Goal: Information Seeking & Learning: Learn about a topic

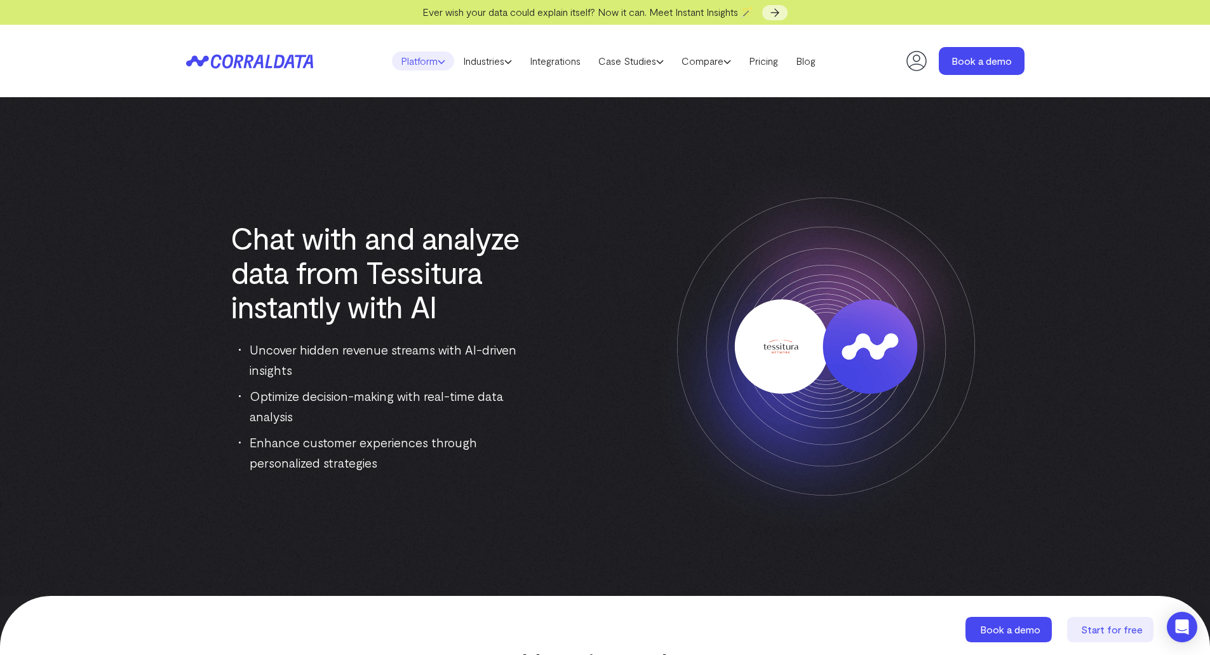
click at [417, 60] on link "Platform" at bounding box center [423, 60] width 62 height 19
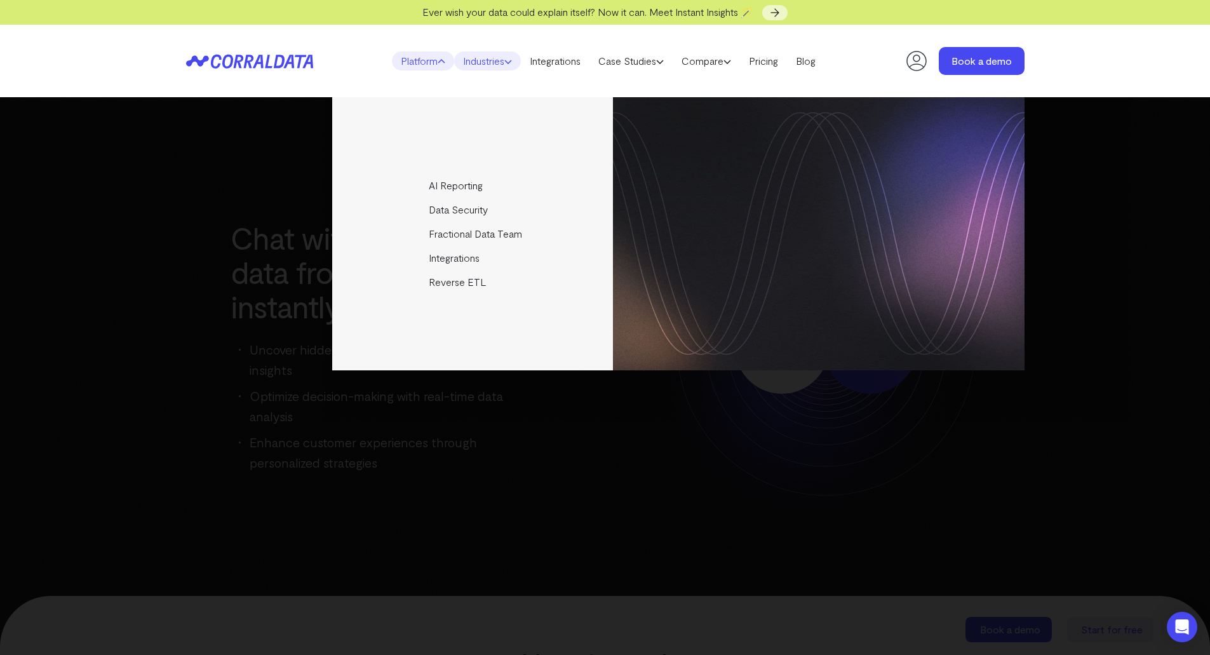
click at [472, 60] on link "Industries" at bounding box center [487, 60] width 67 height 19
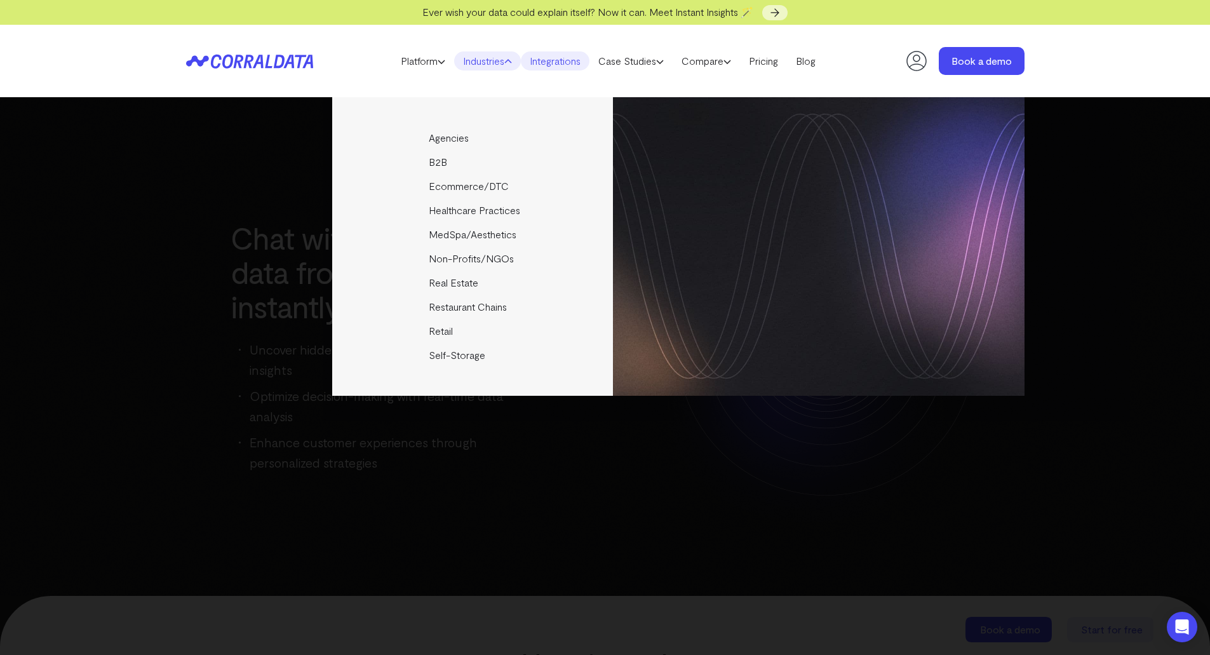
click at [541, 60] on link "Integrations" at bounding box center [555, 60] width 69 height 19
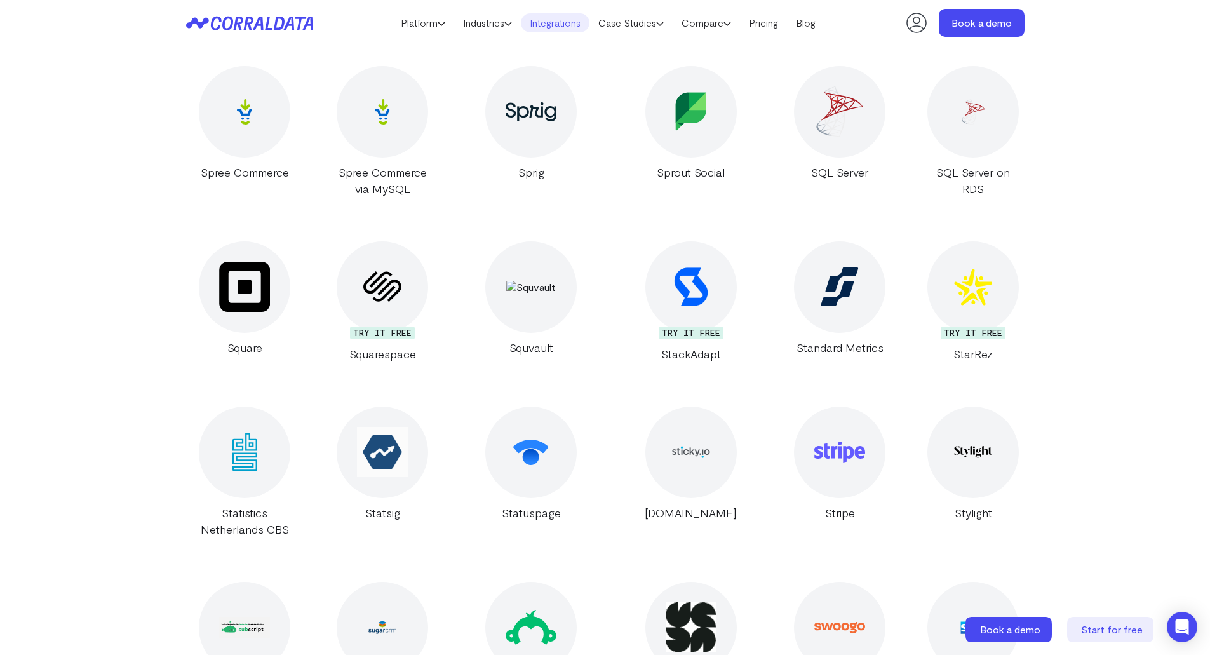
scroll to position [21181, 0]
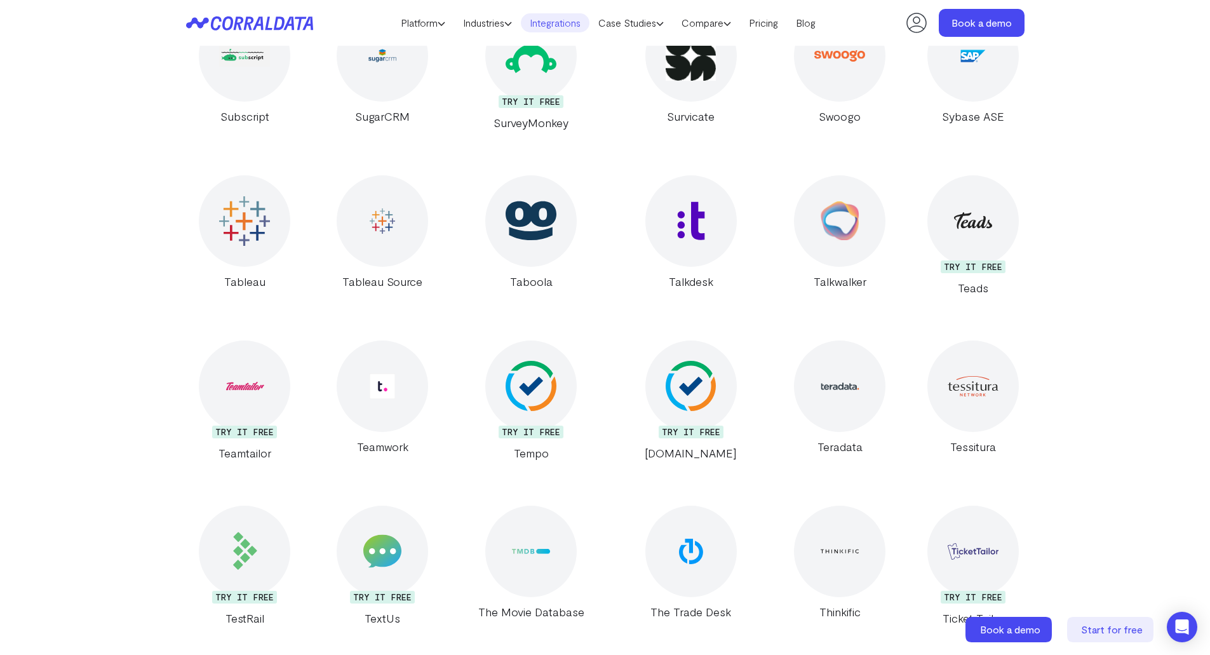
click at [988, 340] on div at bounding box center [972, 385] width 91 height 91
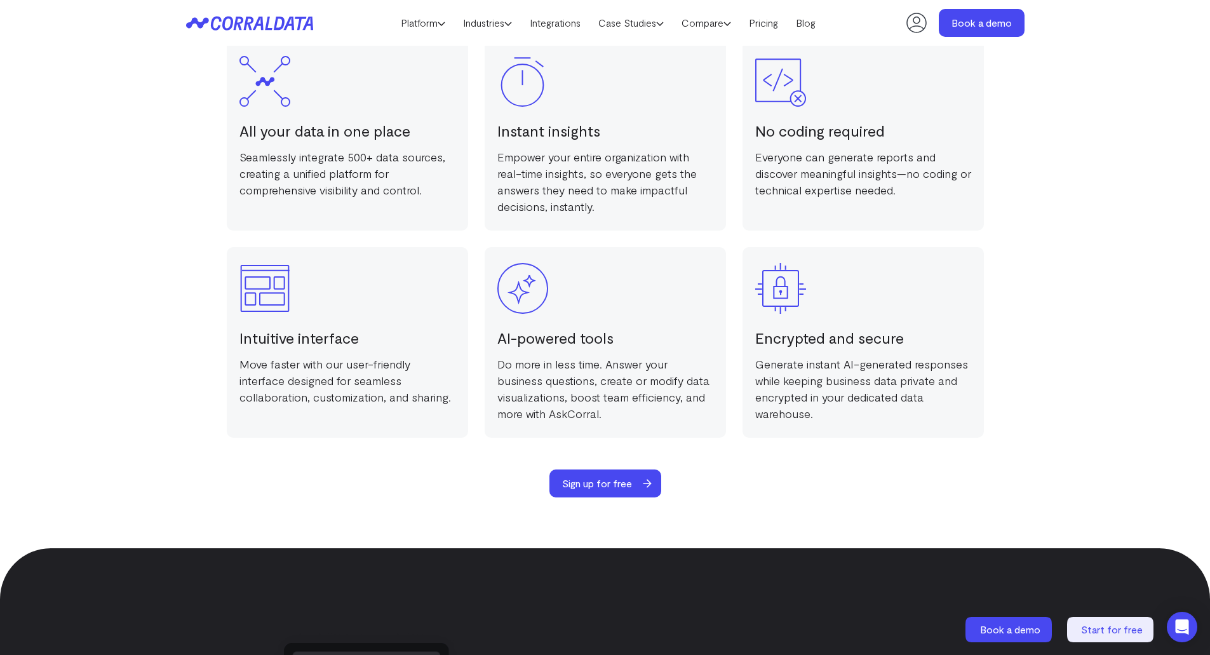
scroll to position [1624, 0]
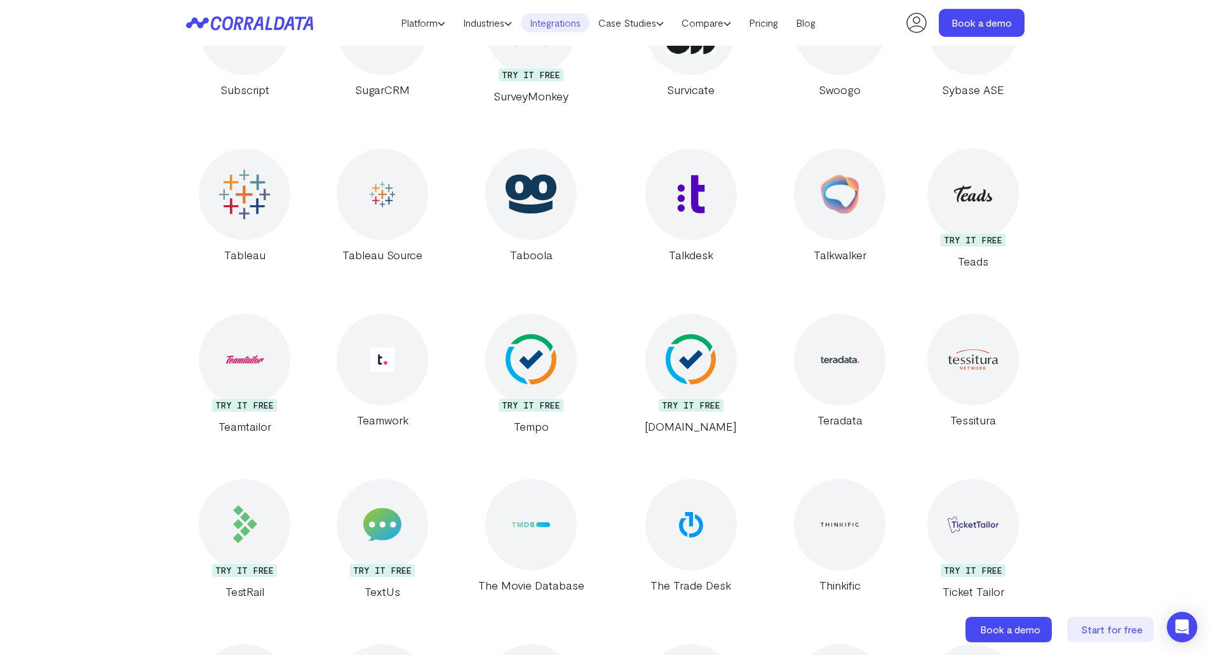
click at [404, 314] on div at bounding box center [382, 359] width 91 height 91
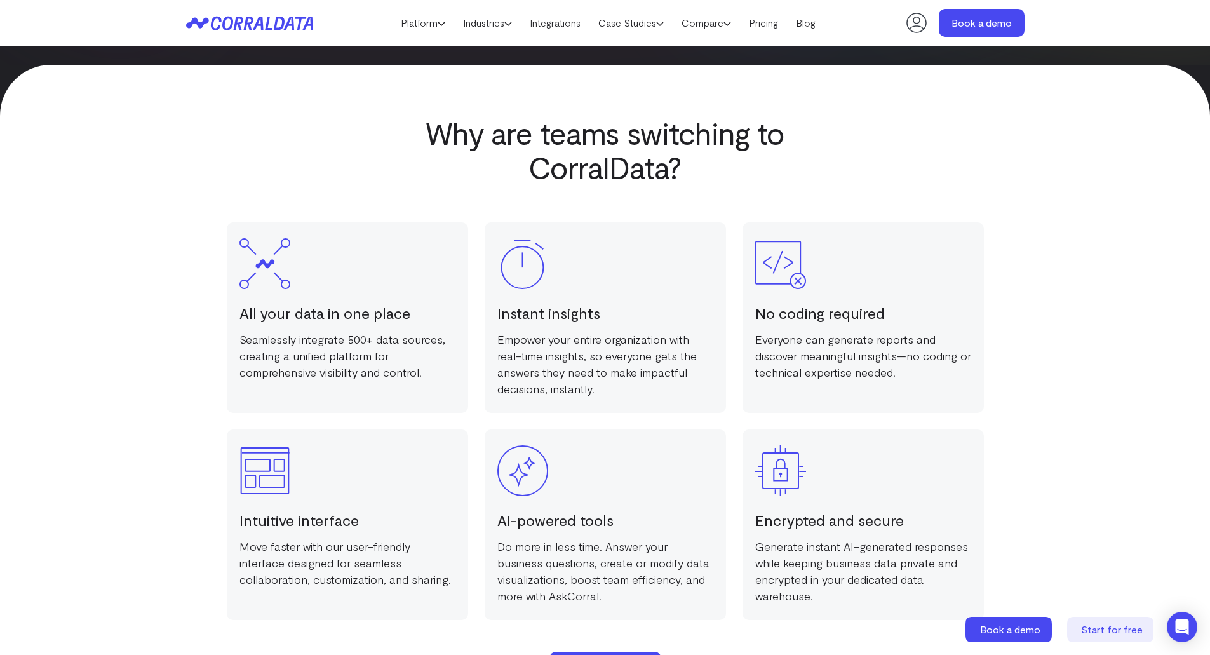
scroll to position [2005, 0]
